Goal: Navigation & Orientation: Find specific page/section

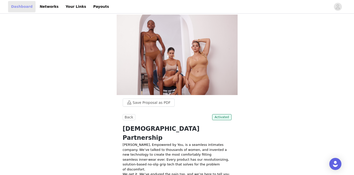
click at [17, 9] on link "Dashboard" at bounding box center [21, 6] width 27 height 11
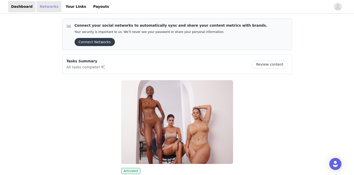
click at [49, 8] on link "Networks" at bounding box center [49, 6] width 25 height 11
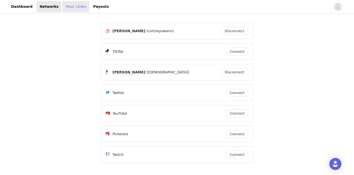
click at [73, 8] on link "Your Links" at bounding box center [75, 6] width 27 height 11
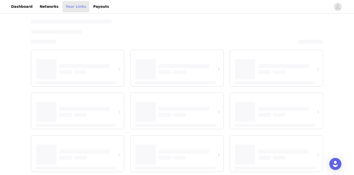
select select "12"
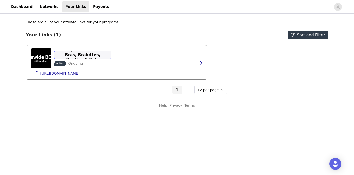
click at [95, 56] on p "Shop Best Sellers: Bras, Bralettes, Panties & Sets" at bounding box center [82, 55] width 51 height 14
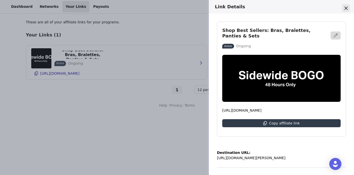
click at [344, 7] on icon "Close" at bounding box center [345, 8] width 3 height 3
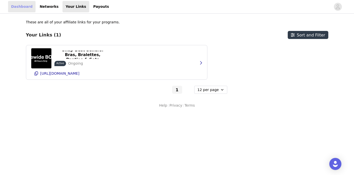
click at [21, 7] on link "Dashboard" at bounding box center [21, 6] width 27 height 11
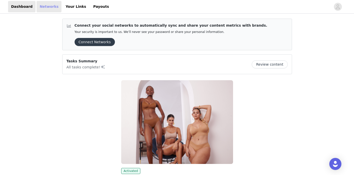
click at [44, 10] on link "Networks" at bounding box center [49, 6] width 25 height 11
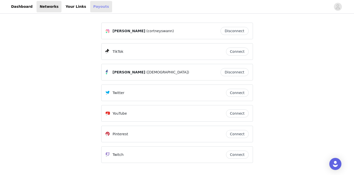
click at [90, 7] on link "Payouts" at bounding box center [101, 6] width 22 height 11
